Goal: Information Seeking & Learning: Learn about a topic

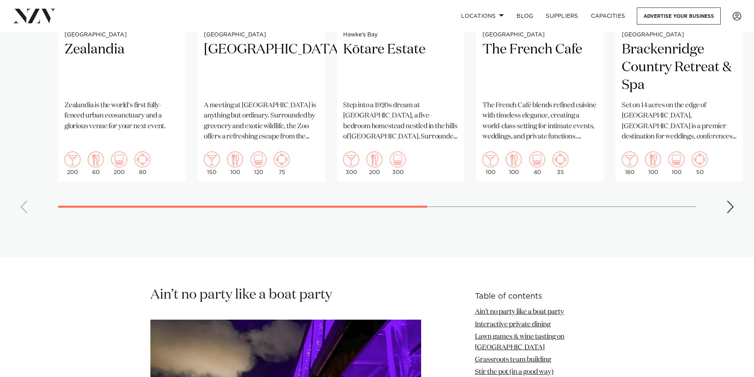
scroll to position [832, 0]
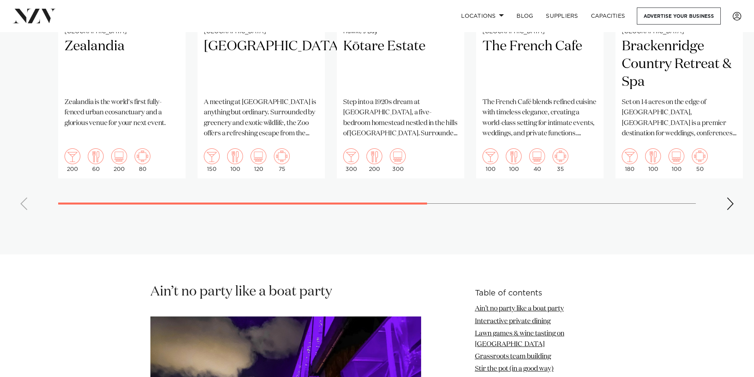
click at [729, 198] on div "Next slide" at bounding box center [731, 204] width 8 height 13
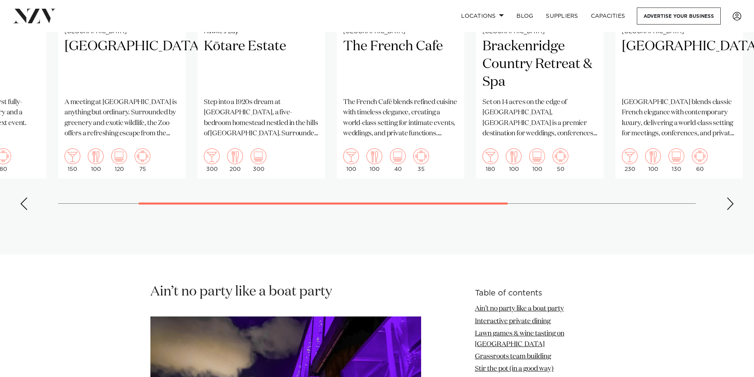
click at [729, 198] on div "Next slide" at bounding box center [731, 204] width 8 height 13
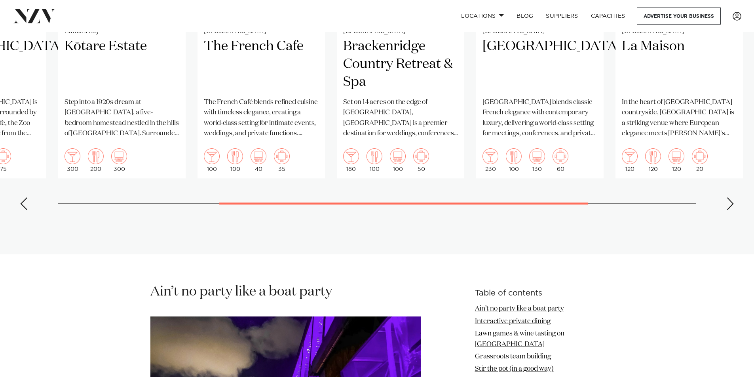
click at [729, 198] on div "Next slide" at bounding box center [731, 204] width 8 height 13
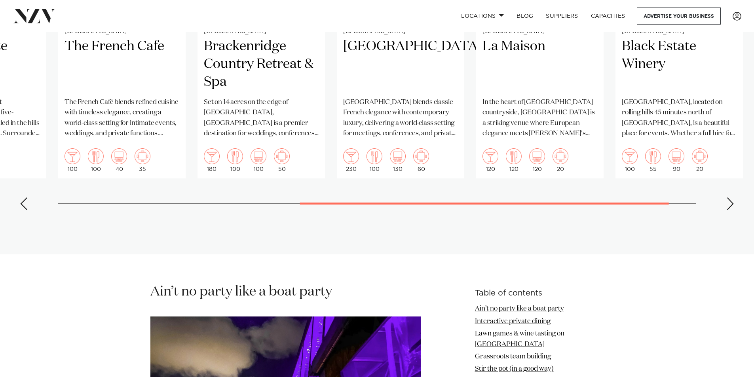
click at [729, 198] on div "Next slide" at bounding box center [731, 204] width 8 height 13
click at [729, 198] on swiper-container "Wellington Zealandia Zealandia is the world's first fully-fenced urban ecosanct…" at bounding box center [377, 34] width 754 height 366
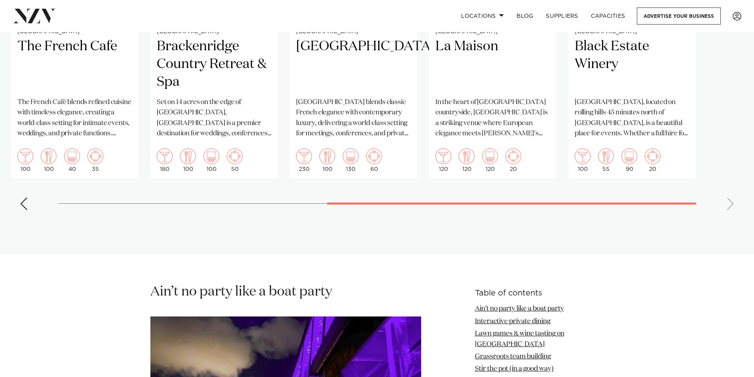
click at [729, 198] on swiper-container "Wellington Zealandia Zealandia is the world's first fully-fenced urban ecosanct…" at bounding box center [377, 34] width 754 height 366
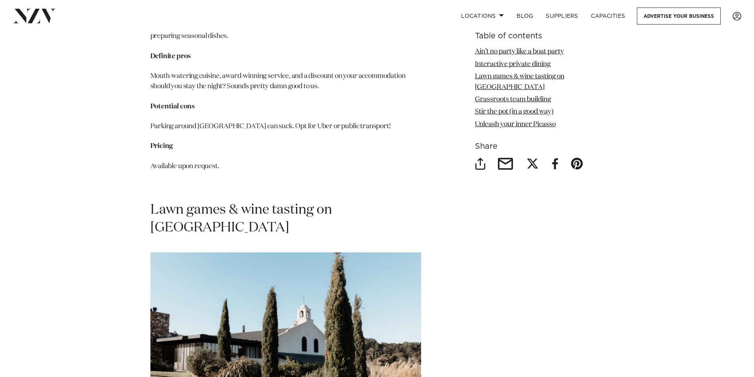
scroll to position [2059, 0]
